Goal: Contribute content

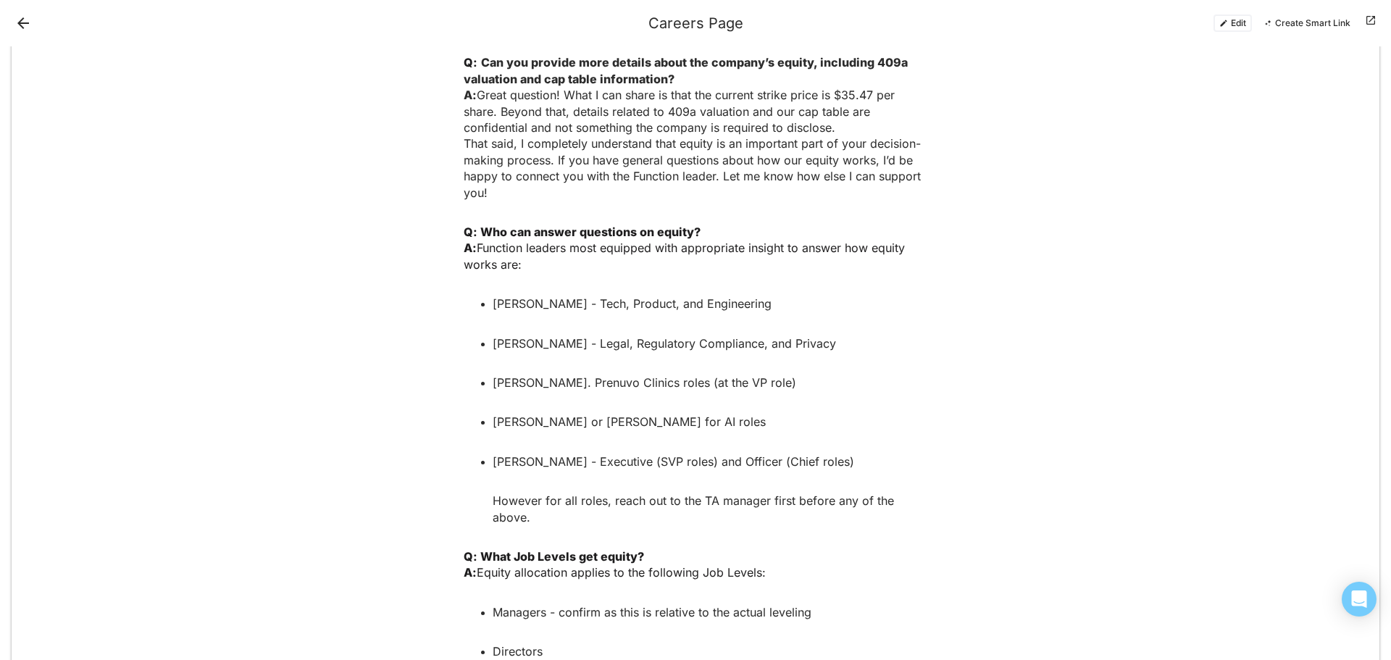
click at [1240, 23] on button "Edit" at bounding box center [1233, 22] width 38 height 17
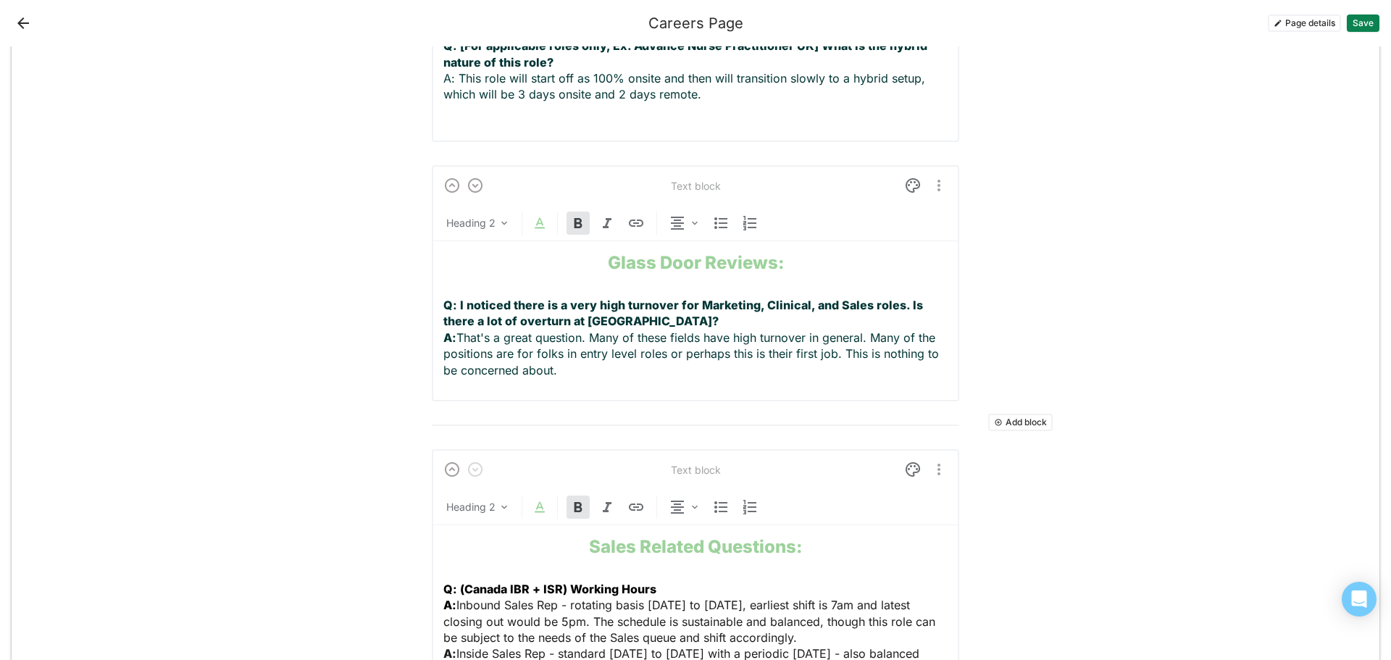
scroll to position [3070, 0]
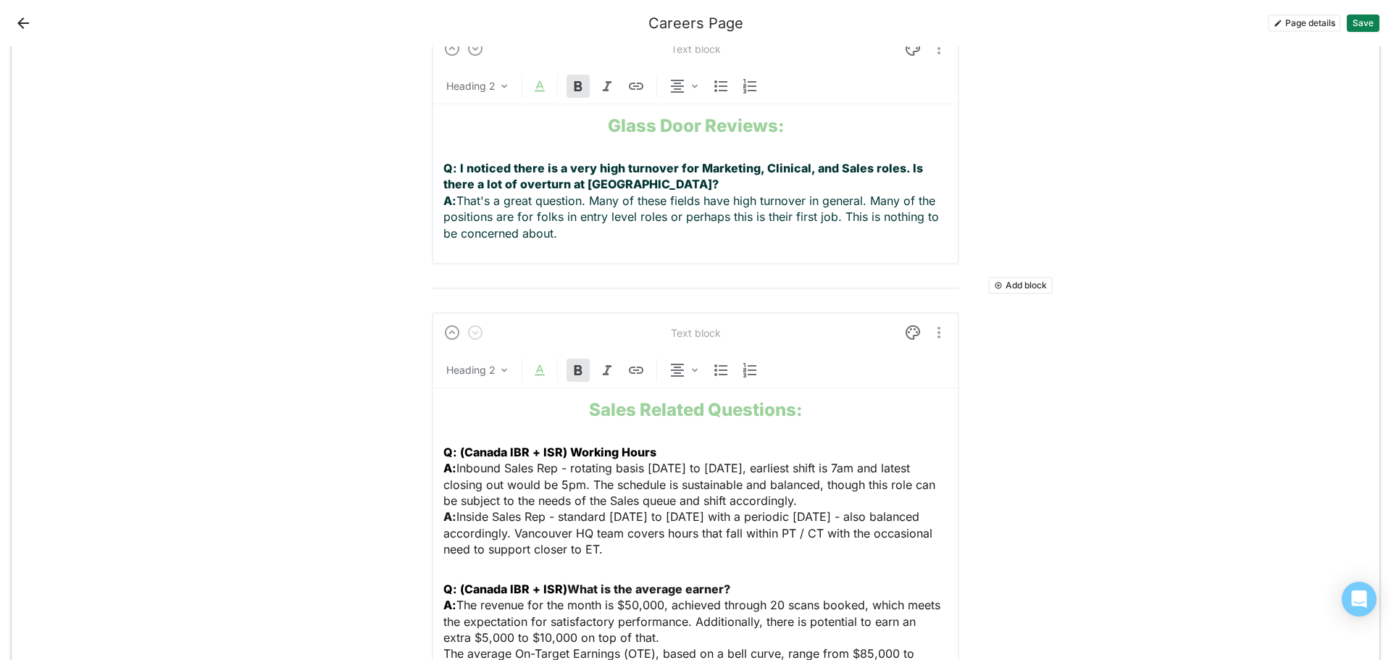
click at [612, 167] on p "Q: I noticed there is a very high turnover for Marketing, Clinical, and Sales r…" at bounding box center [695, 200] width 504 height 81
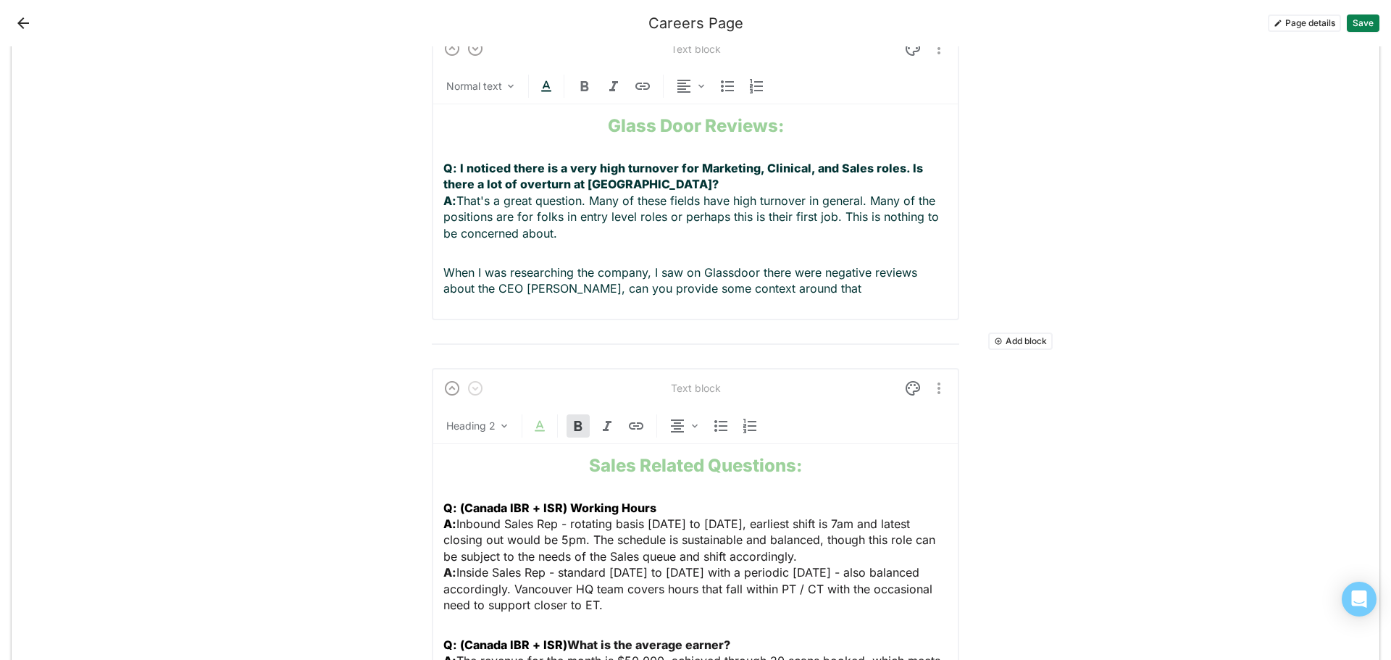
click at [443, 264] on p "When I was researching the company, I saw on Glassdoor there were negative revi…" at bounding box center [695, 280] width 504 height 33
drag, startPoint x: 451, startPoint y: 208, endPoint x: 435, endPoint y: 210, distance: 16.8
click at [435, 210] on div "Text block Normal text Glass Door Reviews: Q: I noticed there is a very high tu…" at bounding box center [695, 174] width 527 height 292
click at [862, 264] on p "Q: When I was researching the company, I saw on Glassdoor there were negative r…" at bounding box center [695, 280] width 504 height 33
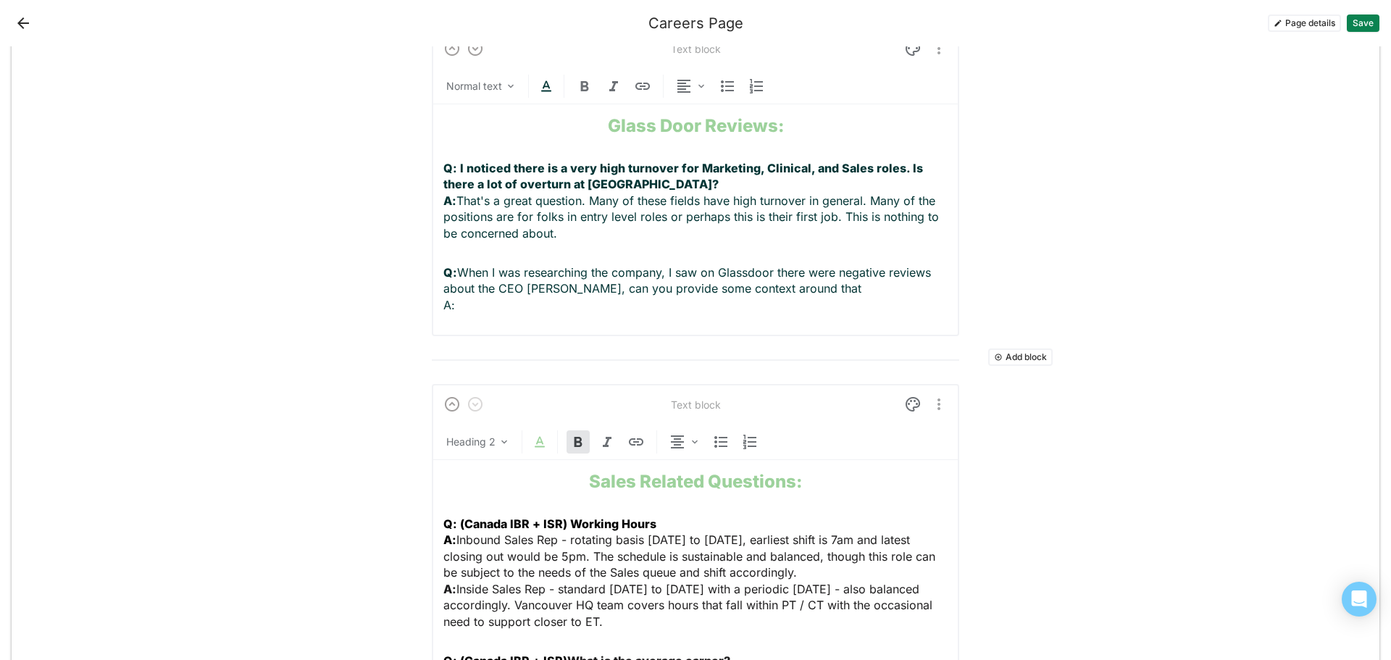
drag, startPoint x: 456, startPoint y: 243, endPoint x: 428, endPoint y: 243, distance: 28.3
click at [432, 243] on div "Text block Normal text Glass Door Reviews: Q: I noticed there is a very high tu…" at bounding box center [695, 182] width 527 height 308
click at [484, 264] on p "Q: When I was researching the company, I saw on Glassdoor there were negative r…" at bounding box center [695, 288] width 504 height 49
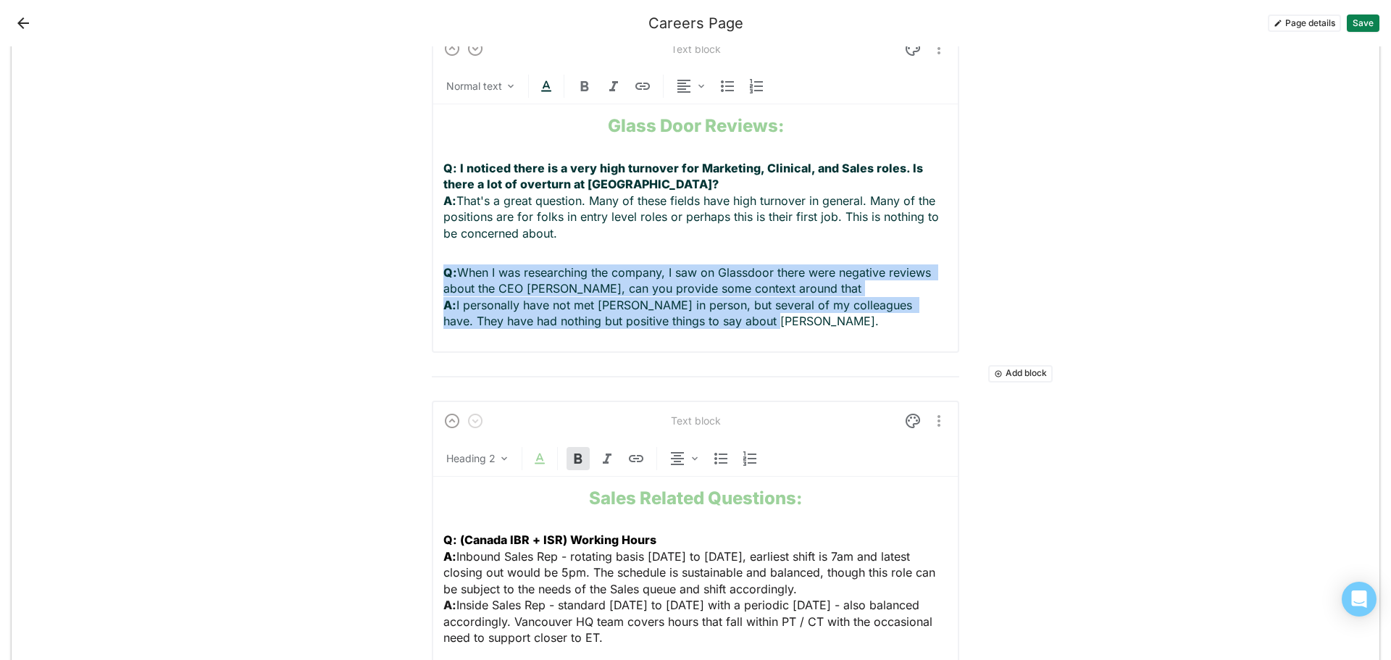
drag, startPoint x: 769, startPoint y: 260, endPoint x: 388, endPoint y: 209, distance: 383.9
copy p "Q: When I was researching the company, I saw on Glassdoor there were negative r…"
click at [1359, 22] on button "Save" at bounding box center [1363, 22] width 33 height 17
